Goal: Task Accomplishment & Management: Manage account settings

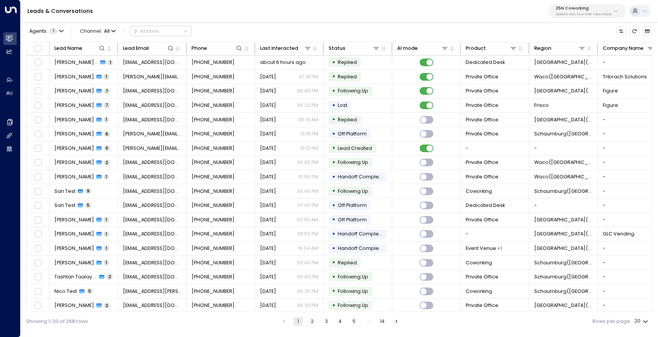
click at [567, 14] on p "3b9800f4-81ca-4ec0-8758-72fbe4763f36" at bounding box center [584, 14] width 56 height 3
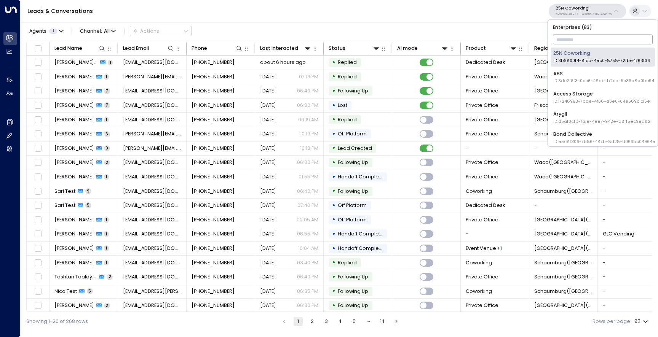
click at [569, 42] on input "text" at bounding box center [603, 39] width 100 height 13
type input "***"
click at [585, 134] on div "Uniti Team ID: 6519ad06-c6b0-40bc-88d7-7ccb9fb79e90" at bounding box center [602, 138] width 99 height 14
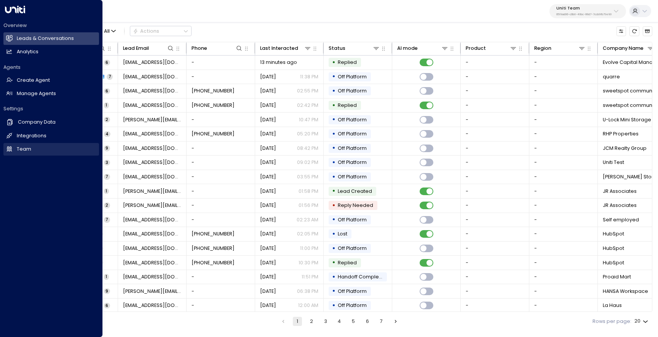
click at [42, 147] on link "Team Team" at bounding box center [51, 149] width 96 height 13
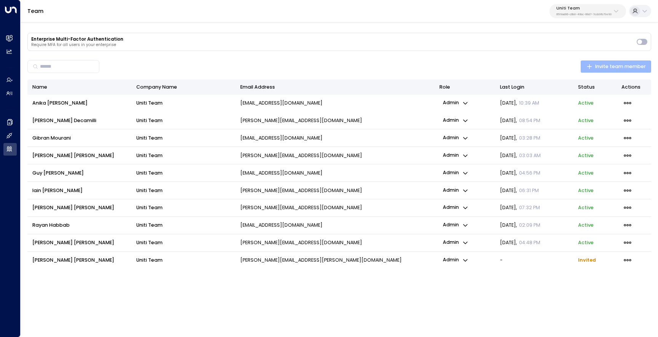
click at [630, 67] on span "Invite team member" at bounding box center [615, 66] width 59 height 8
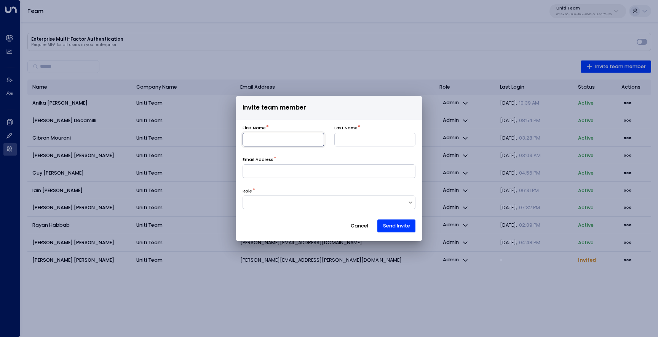
click at [292, 141] on input at bounding box center [283, 140] width 81 height 14
type input "******"
click at [363, 143] on input at bounding box center [374, 140] width 81 height 14
type input "****"
click at [318, 173] on input at bounding box center [329, 172] width 173 height 14
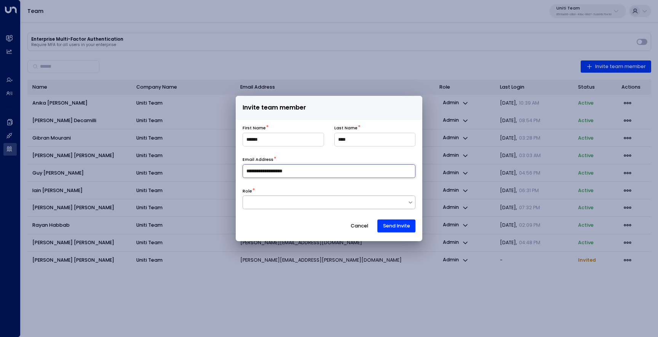
type input "**********"
click at [307, 202] on div at bounding box center [325, 202] width 165 height 7
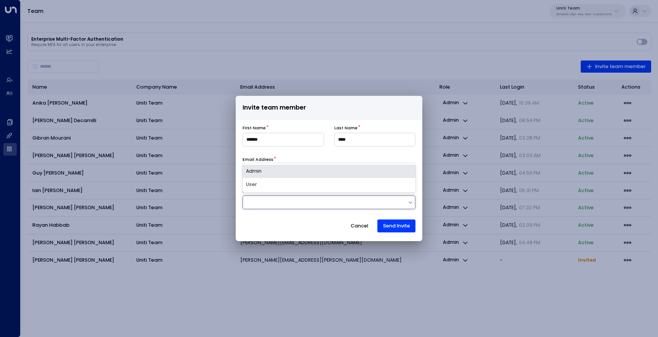
click at [325, 173] on div "Admin" at bounding box center [329, 171] width 173 height 13
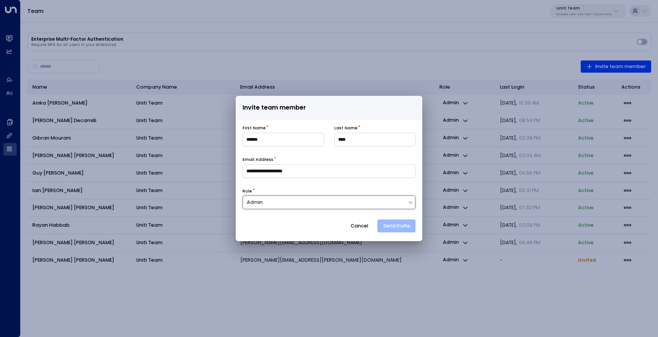
click at [397, 227] on button "Send Invite" at bounding box center [396, 226] width 38 height 13
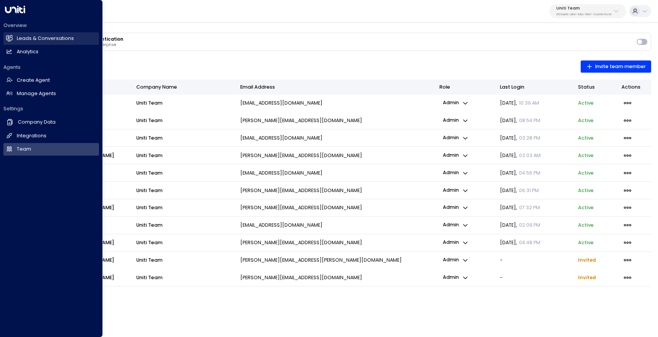
click at [7, 40] on icon at bounding box center [9, 37] width 6 height 5
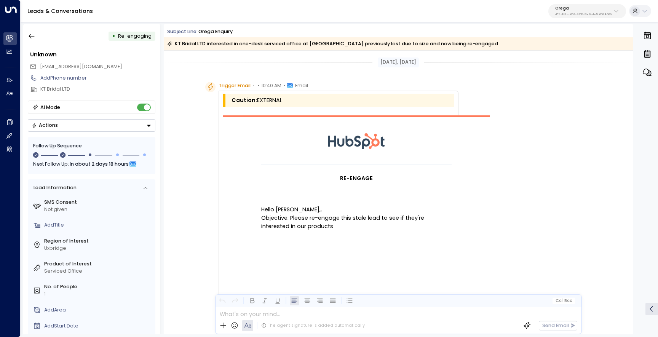
scroll to position [349, 0]
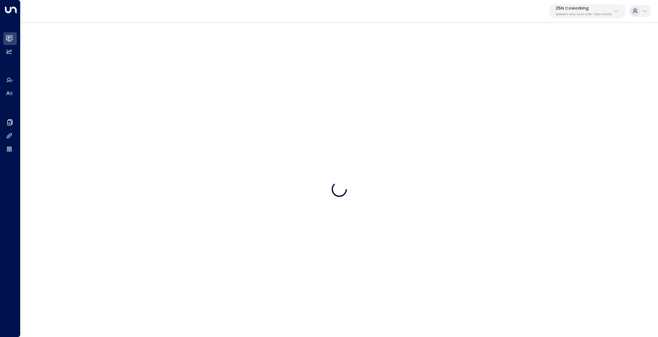
click at [578, 6] on p "25N Coworking" at bounding box center [584, 8] width 56 height 5
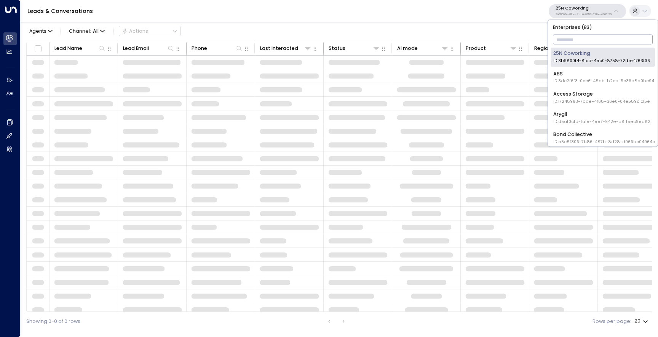
click at [565, 40] on input "text" at bounding box center [603, 39] width 100 height 13
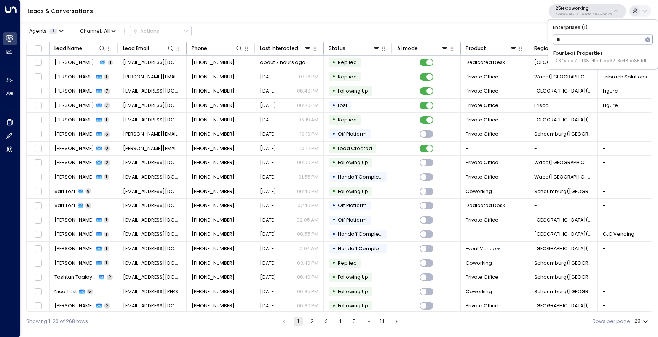
type input "*"
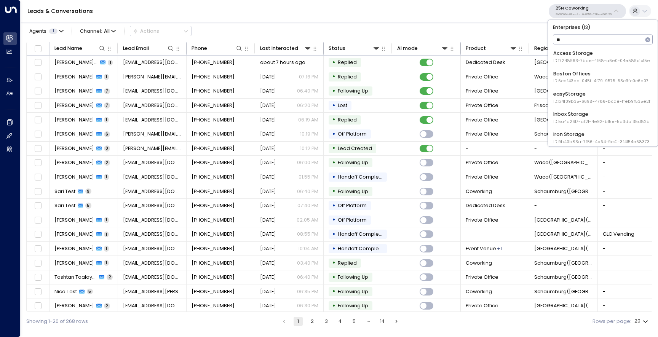
type input "***"
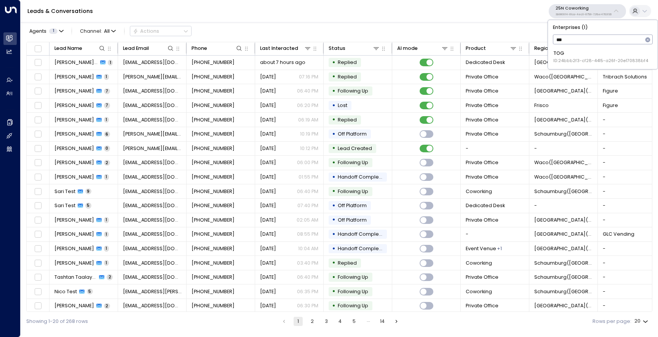
click at [590, 50] on div "TOG ID: 24bbb2f3-cf28-4415-a26f-20e170838bf4" at bounding box center [600, 57] width 95 height 14
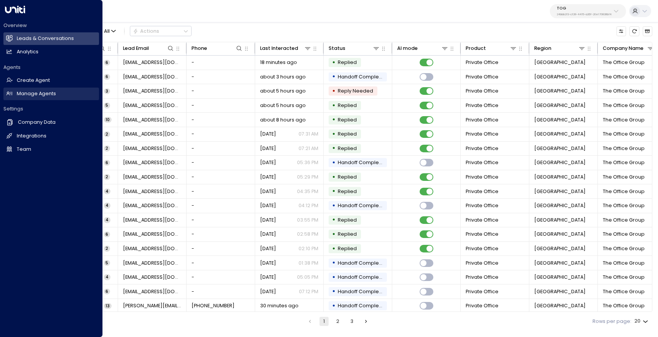
click at [31, 96] on h2 "Manage Agents" at bounding box center [36, 93] width 39 height 7
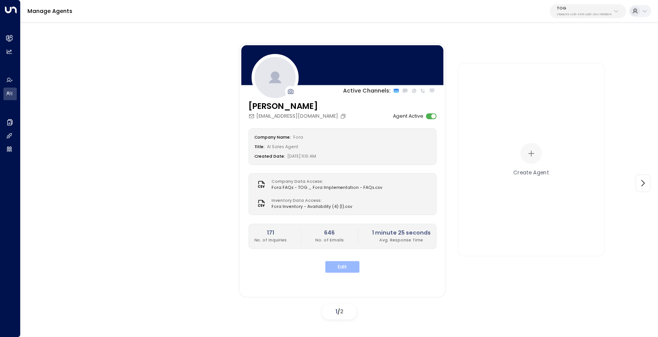
click at [339, 267] on button "Edit" at bounding box center [342, 267] width 34 height 12
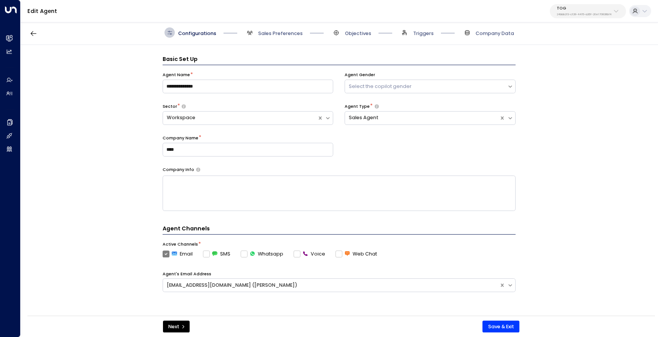
scroll to position [10, 0]
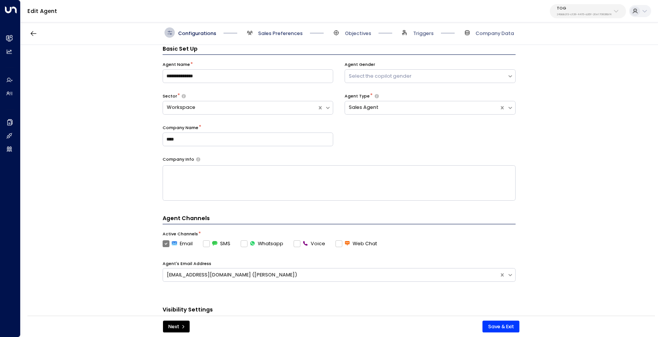
click at [280, 30] on span "Sales Preferences" at bounding box center [280, 33] width 45 height 7
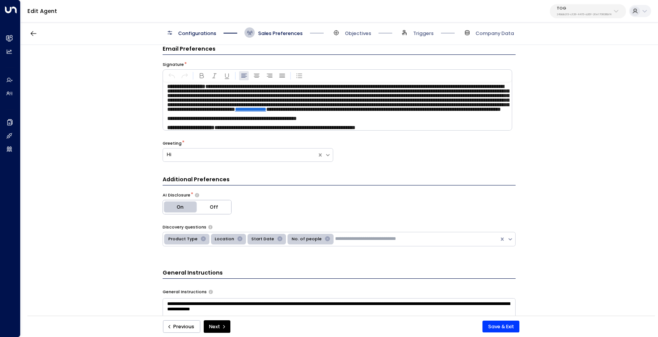
scroll to position [0, 0]
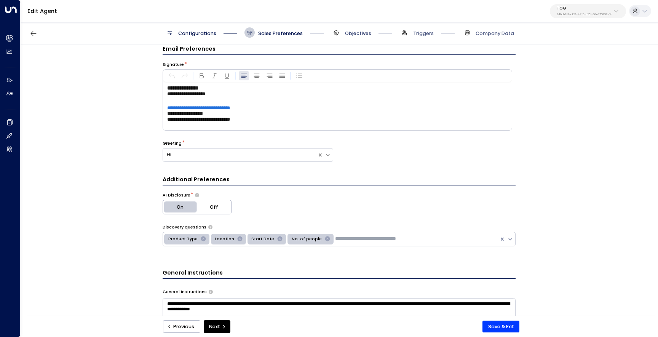
click at [356, 35] on span "Objectives" at bounding box center [358, 33] width 26 height 7
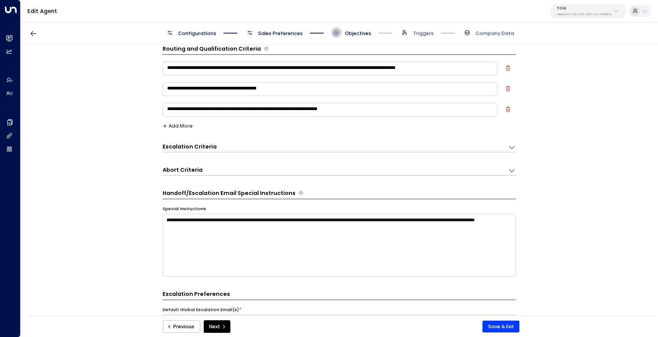
click at [273, 31] on span "Sales Preferences" at bounding box center [280, 33] width 45 height 7
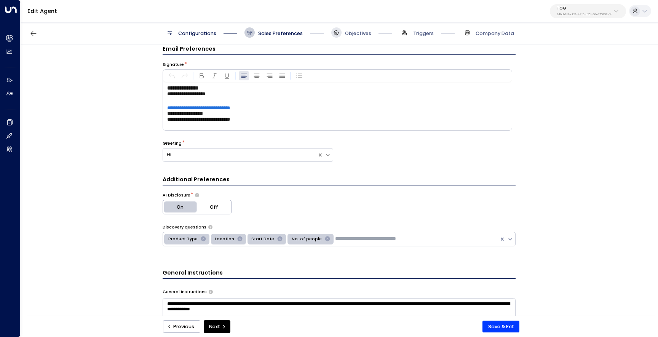
click at [334, 34] on icon at bounding box center [336, 32] width 5 height 5
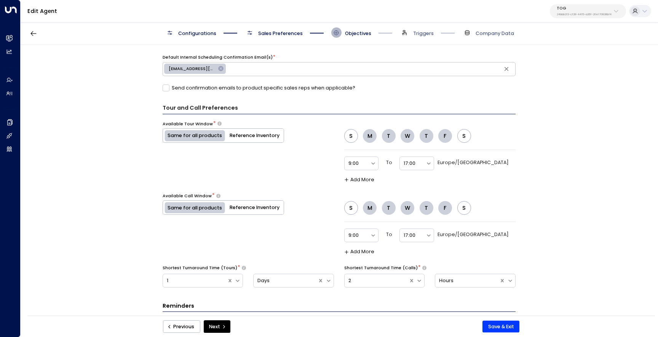
scroll to position [498, 0]
